Goal: Transaction & Acquisition: Purchase product/service

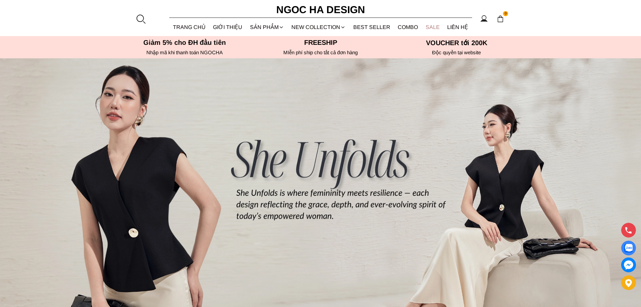
click at [426, 26] on link "SALE" at bounding box center [433, 27] width 22 height 18
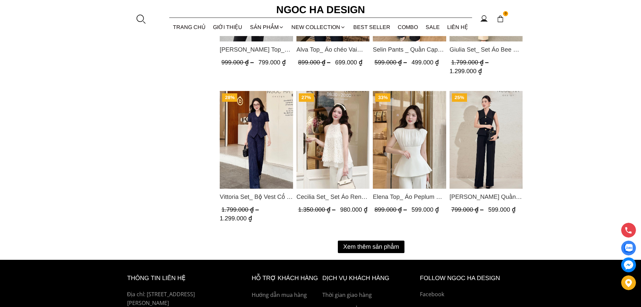
scroll to position [905, 0]
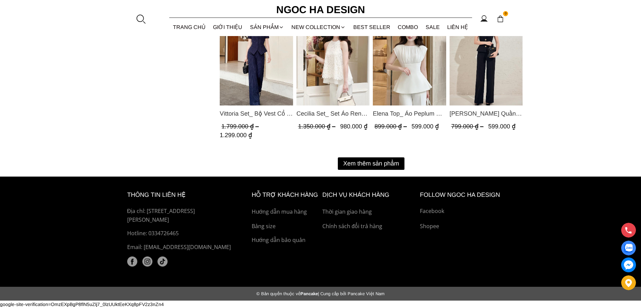
click at [383, 162] on button "Xem thêm sản phẩm" at bounding box center [371, 163] width 67 height 12
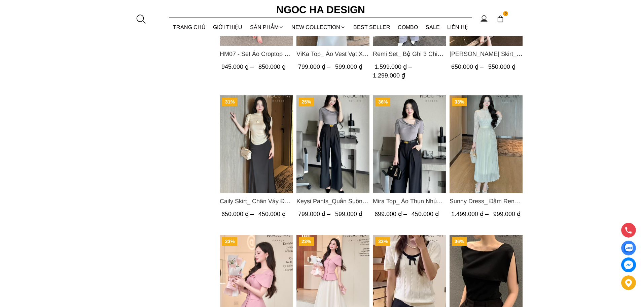
scroll to position [1510, 0]
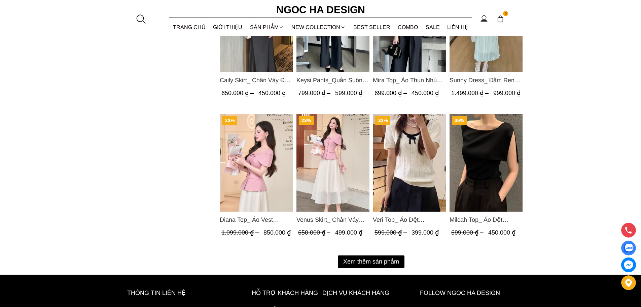
click at [386, 257] on button "Xem thêm sản phẩm" at bounding box center [371, 261] width 67 height 12
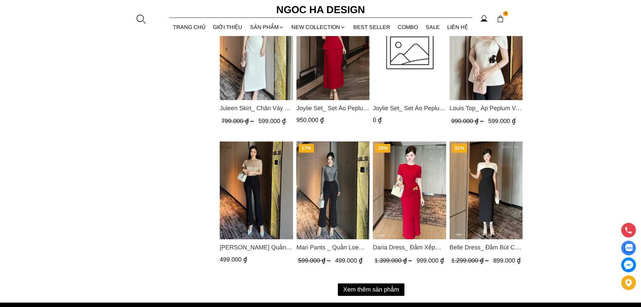
scroll to position [2217, 0]
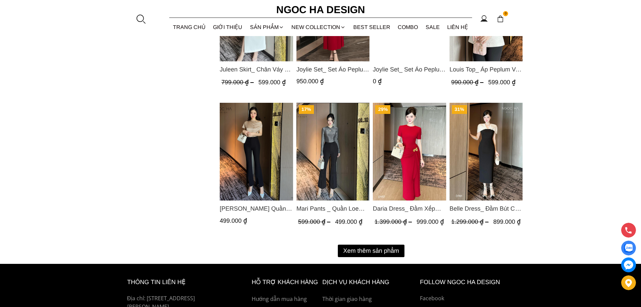
click at [385, 245] on button "Xem thêm sản phẩm" at bounding box center [371, 250] width 67 height 12
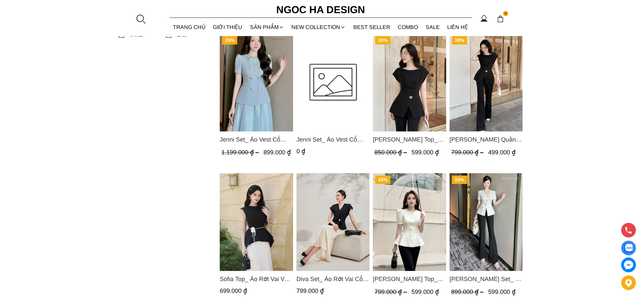
scroll to position [0, 0]
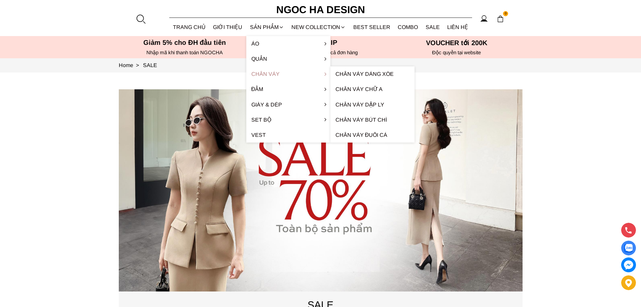
click at [270, 73] on link "Chân váy" at bounding box center [288, 73] width 84 height 15
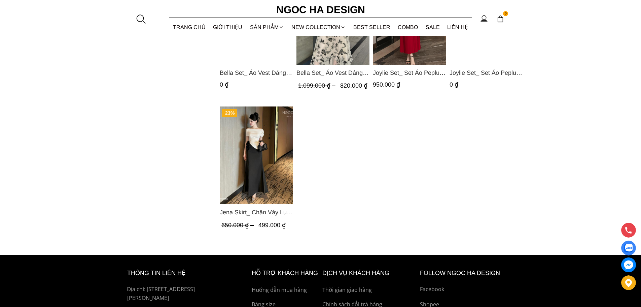
scroll to position [731, 0]
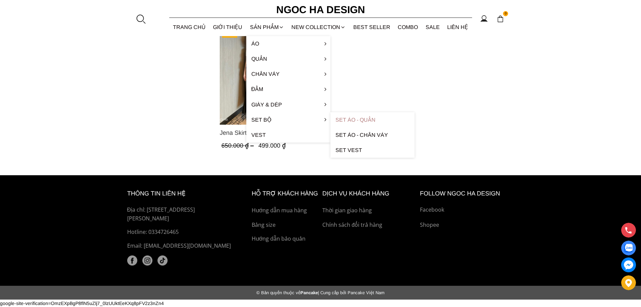
click at [341, 122] on link "Set Áo - Quần" at bounding box center [373, 119] width 84 height 15
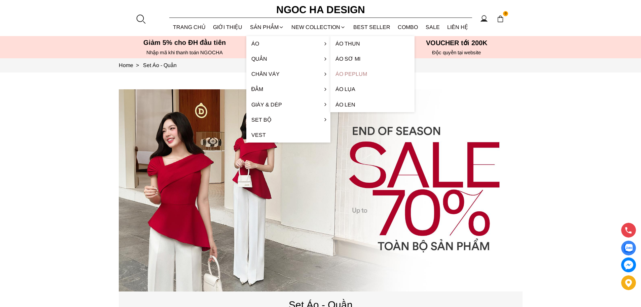
click at [352, 73] on link "Áo Peplum" at bounding box center [373, 73] width 84 height 15
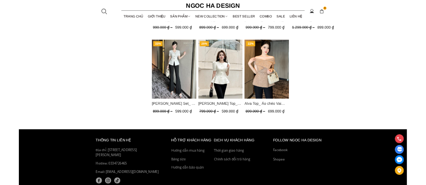
scroll to position [836, 0]
